Goal: Information Seeking & Learning: Learn about a topic

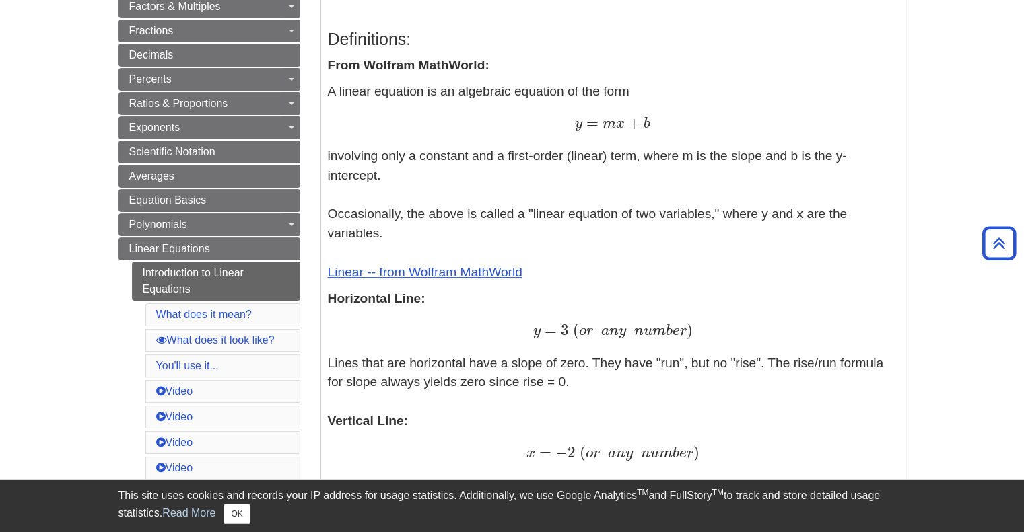
scroll to position [337, 0]
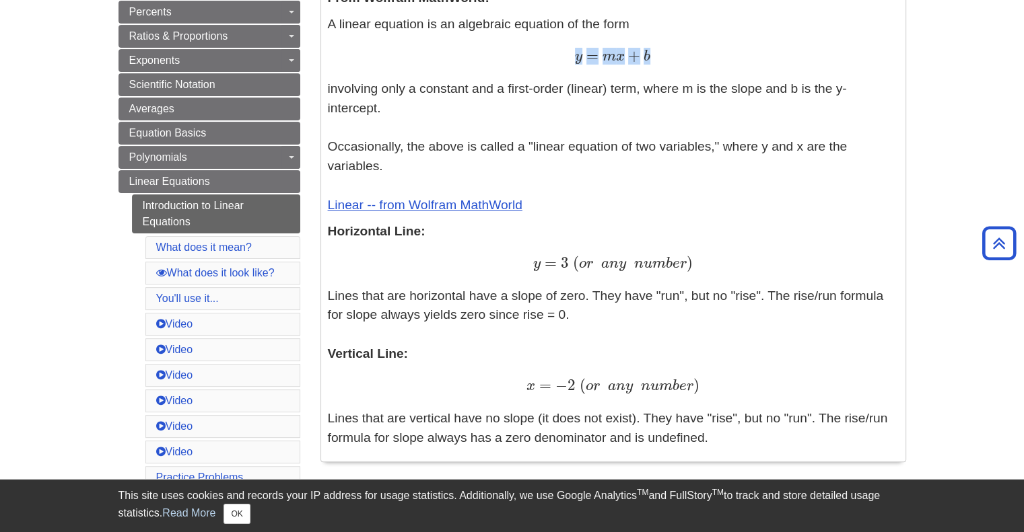
drag, startPoint x: 647, startPoint y: 48, endPoint x: 656, endPoint y: 62, distance: 17.0
click at [656, 62] on div "y = m x + b y = m x + b" at bounding box center [613, 57] width 571 height 20
click at [657, 62] on div "y = m x + b y = m x + b" at bounding box center [613, 57] width 571 height 20
click at [615, 58] on span "m" at bounding box center [607, 56] width 18 height 15
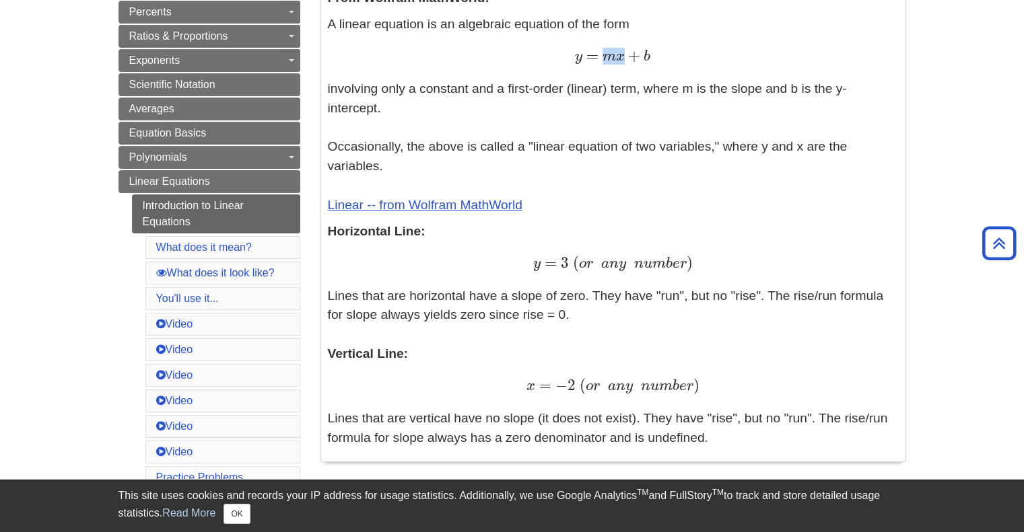
click at [615, 58] on span "m" at bounding box center [607, 56] width 18 height 15
click at [621, 59] on span "x" at bounding box center [620, 56] width 9 height 15
click at [597, 67] on div "y = m x + b y = m x + b" at bounding box center [613, 57] width 571 height 20
click at [599, 242] on p "Horizontal Line: y = 3 ( o r a n y n u m b e r ) y = 3 ( o r a n y n u m b e r …" at bounding box center [613, 335] width 571 height 226
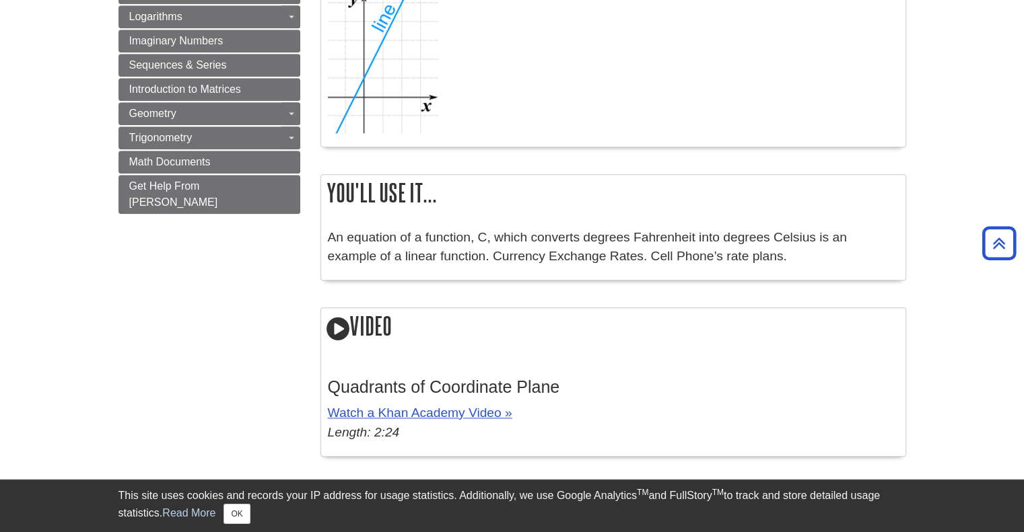
scroll to position [1279, 0]
